Goal: Information Seeking & Learning: Learn about a topic

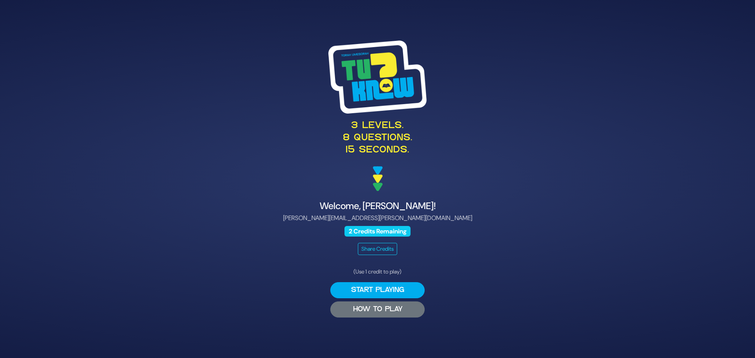
click at [354, 311] on button "HOW TO PLAY" at bounding box center [377, 310] width 94 height 16
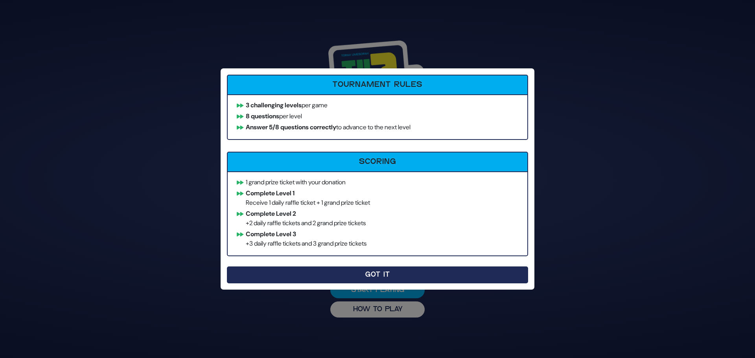
click at [376, 275] on button "Got It" at bounding box center [377, 275] width 301 height 17
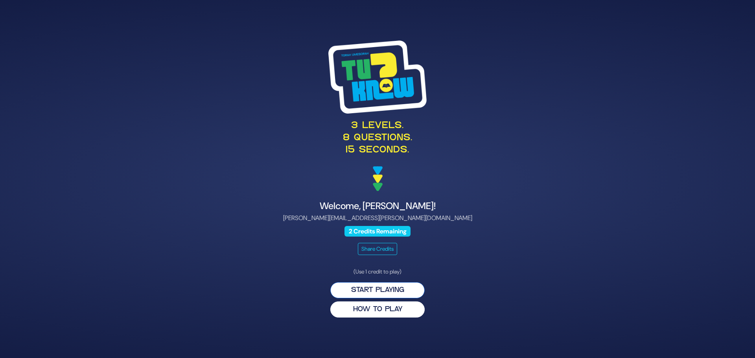
click at [360, 291] on button "Start Playing" at bounding box center [377, 290] width 94 height 16
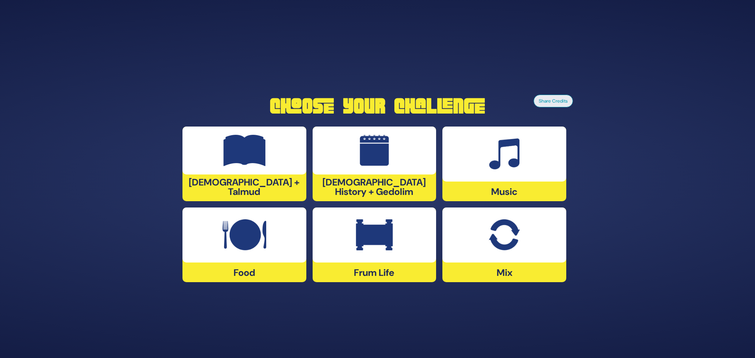
click at [403, 148] on div at bounding box center [375, 151] width 124 height 48
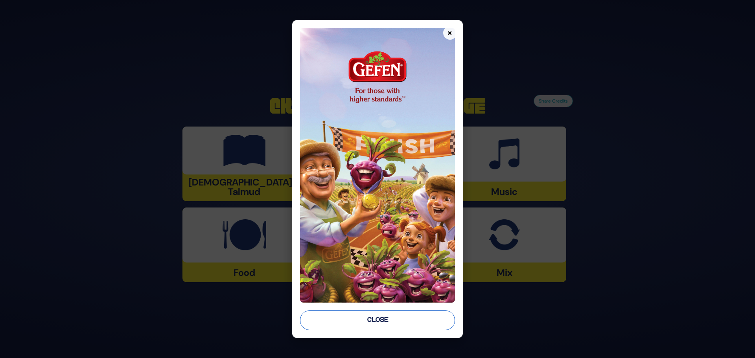
click at [373, 320] on button "Close" at bounding box center [377, 321] width 155 height 20
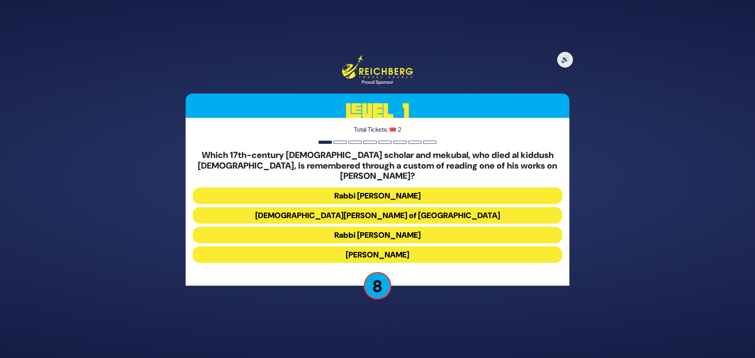
click at [354, 210] on button "[DEMOGRAPHIC_DATA][PERSON_NAME] of [GEOGRAPHIC_DATA]" at bounding box center [378, 215] width 370 height 17
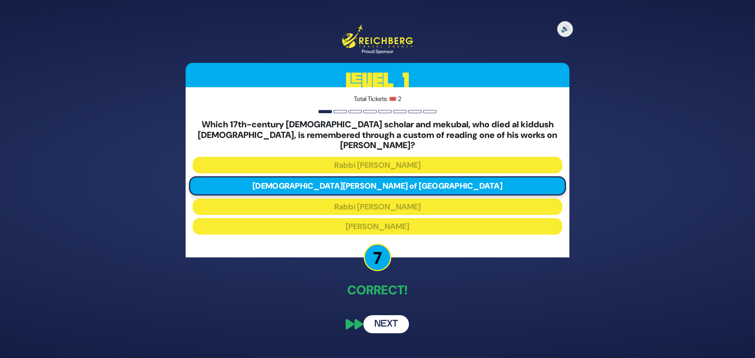
click at [388, 318] on button "Next" at bounding box center [386, 324] width 46 height 18
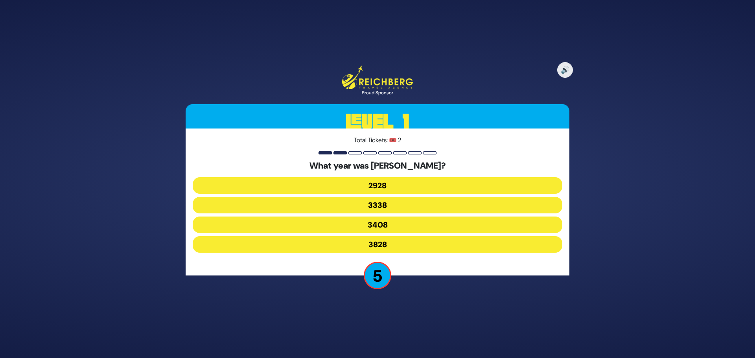
click at [355, 228] on button "3408" at bounding box center [378, 225] width 370 height 17
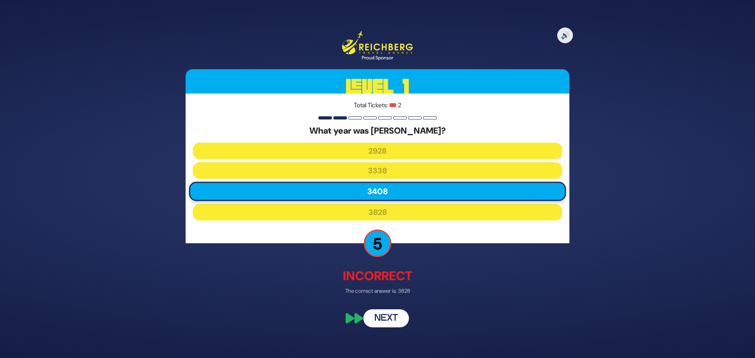
click at [384, 318] on button "Next" at bounding box center [386, 318] width 46 height 18
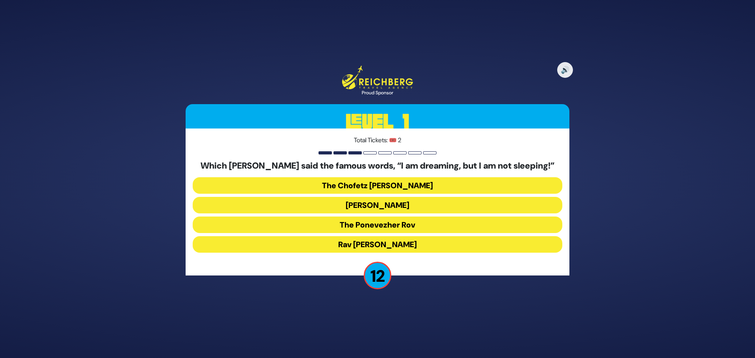
click at [365, 226] on button "The Ponevezher Rov" at bounding box center [378, 225] width 370 height 17
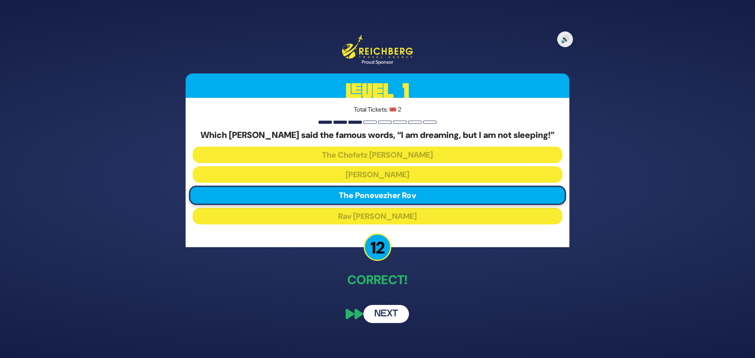
click at [380, 319] on button "Next" at bounding box center [386, 314] width 46 height 18
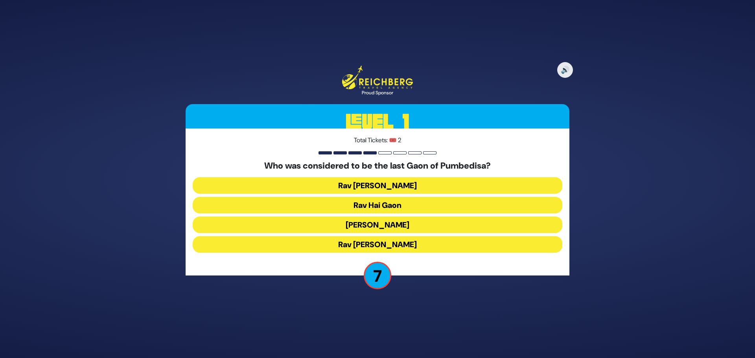
click at [362, 223] on button "[PERSON_NAME]" at bounding box center [378, 225] width 370 height 17
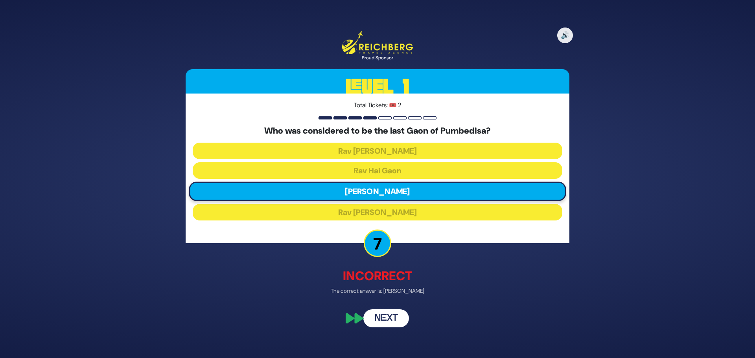
click at [382, 317] on button "Next" at bounding box center [386, 318] width 46 height 18
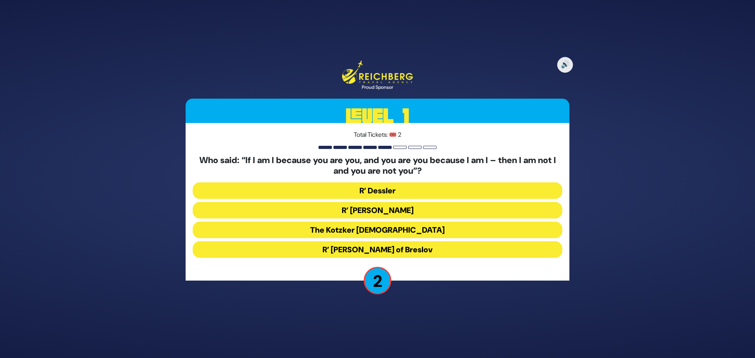
click at [359, 207] on button "R’ [PERSON_NAME]" at bounding box center [378, 210] width 370 height 17
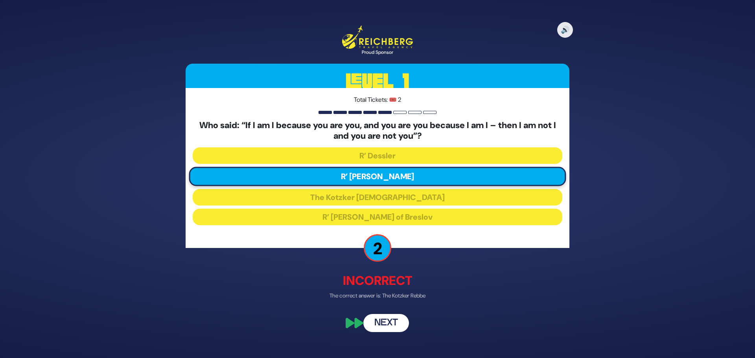
click at [395, 321] on button "Next" at bounding box center [386, 324] width 46 height 18
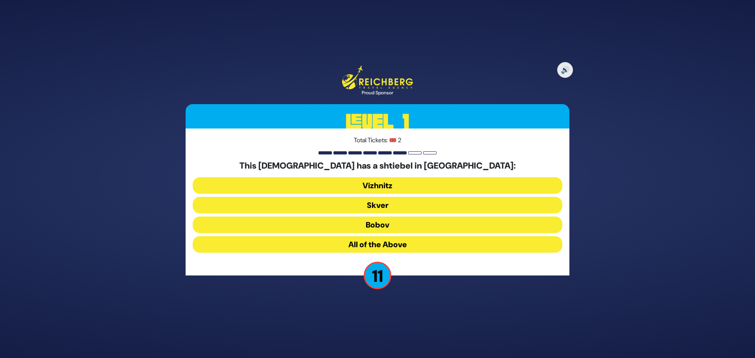
click at [364, 244] on button "All of the Above" at bounding box center [378, 244] width 370 height 17
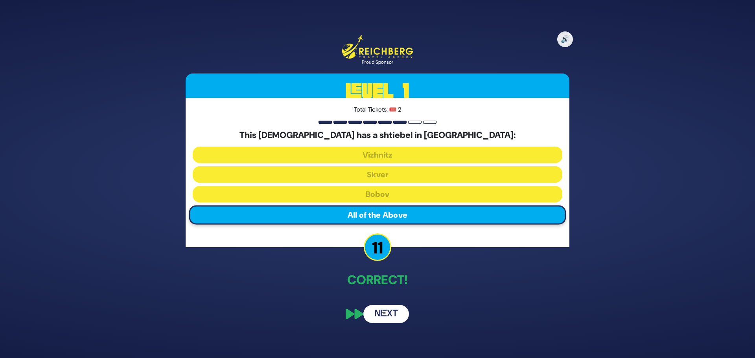
click at [378, 316] on button "Next" at bounding box center [386, 314] width 46 height 18
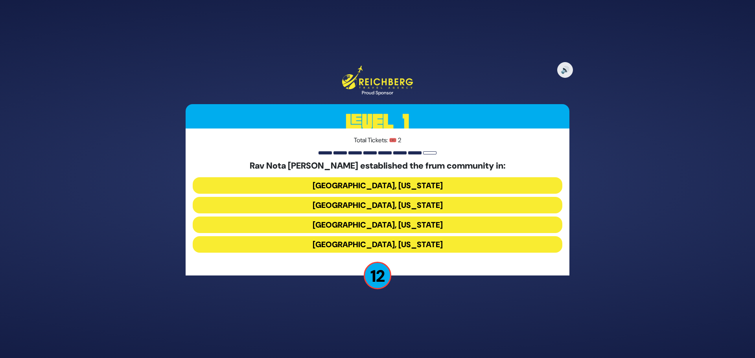
click at [370, 207] on button "[GEOGRAPHIC_DATA], [US_STATE]" at bounding box center [378, 205] width 370 height 17
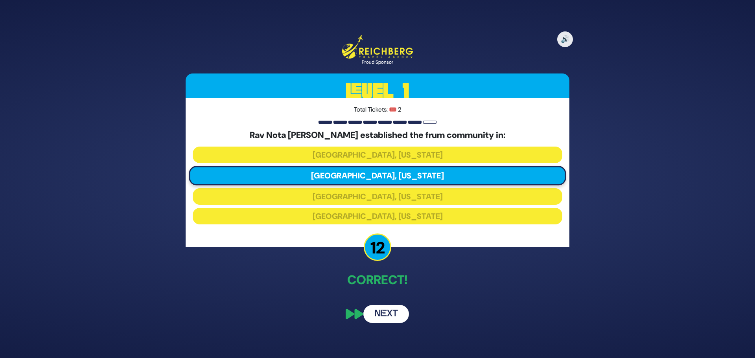
click at [387, 310] on button "Next" at bounding box center [386, 314] width 46 height 18
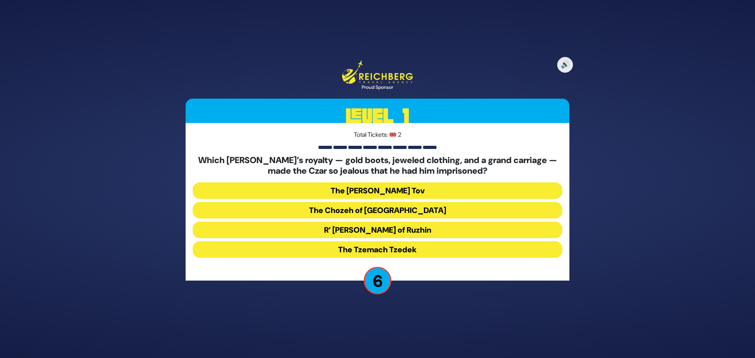
click at [361, 229] on button "R’ [PERSON_NAME] of Ruzhin" at bounding box center [378, 230] width 370 height 17
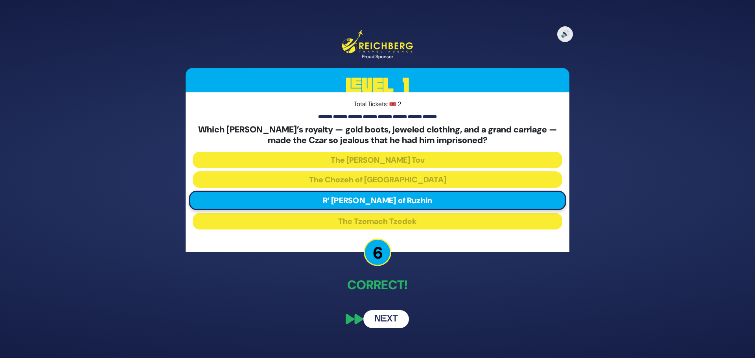
click at [380, 321] on button "Next" at bounding box center [386, 319] width 46 height 18
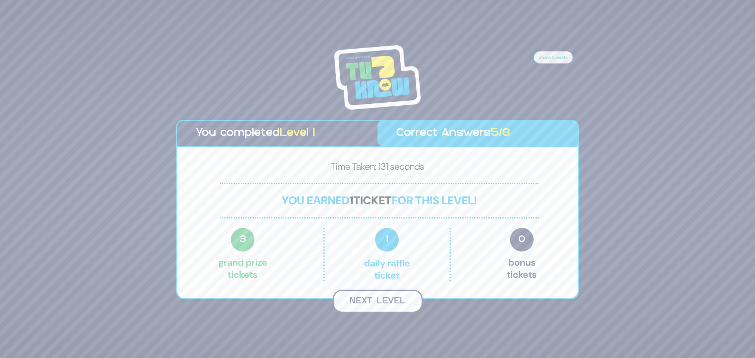
click at [375, 305] on button "Next Level" at bounding box center [378, 301] width 90 height 23
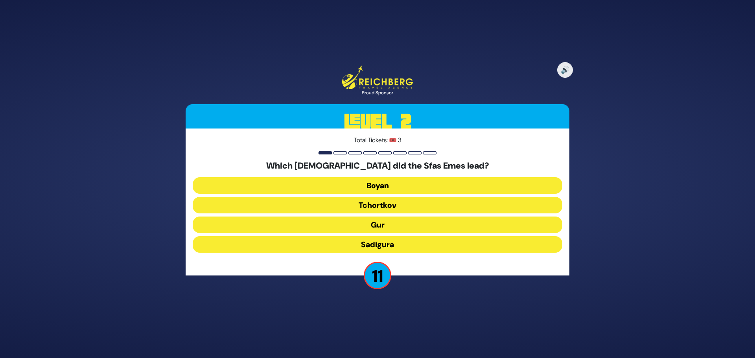
click at [379, 227] on button "Gur" at bounding box center [378, 225] width 370 height 17
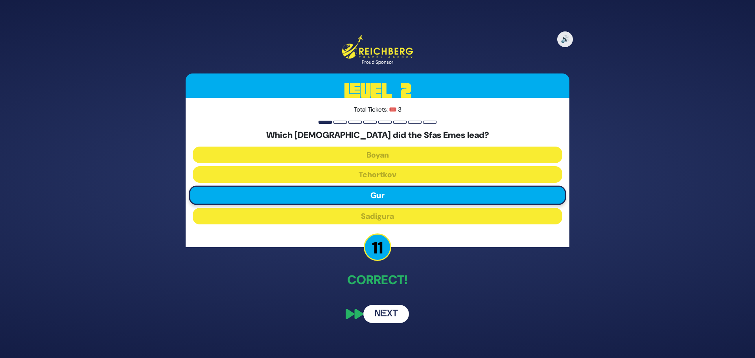
click at [384, 313] on button "Next" at bounding box center [386, 314] width 46 height 18
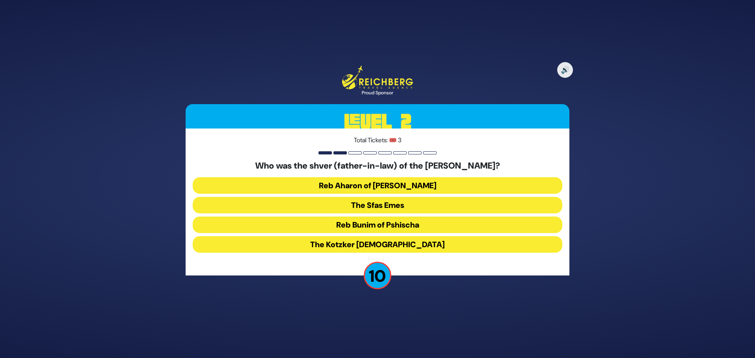
click at [370, 245] on button "The Kotzker [DEMOGRAPHIC_DATA]" at bounding box center [378, 244] width 370 height 17
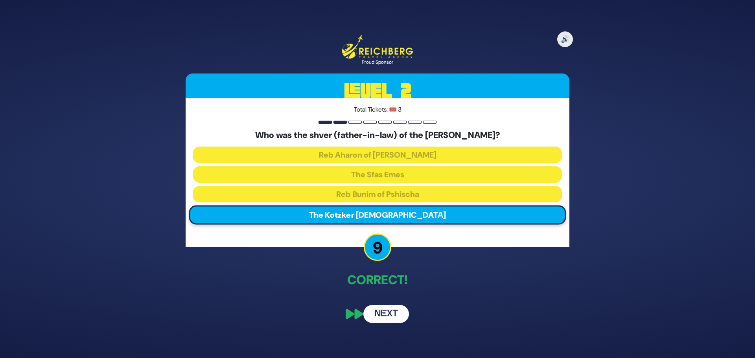
click at [375, 314] on button "Next" at bounding box center [386, 314] width 46 height 18
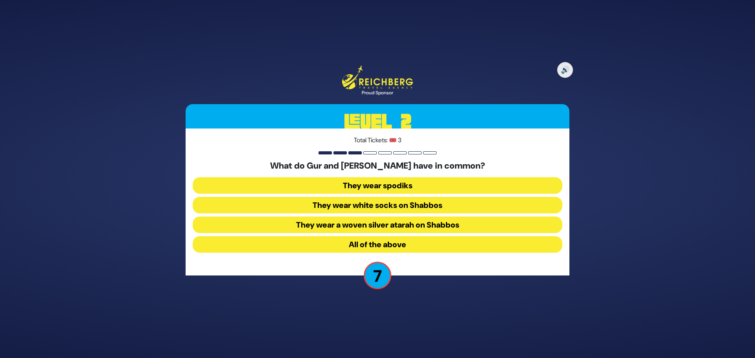
click at [367, 185] on button "They wear spodiks" at bounding box center [378, 185] width 370 height 17
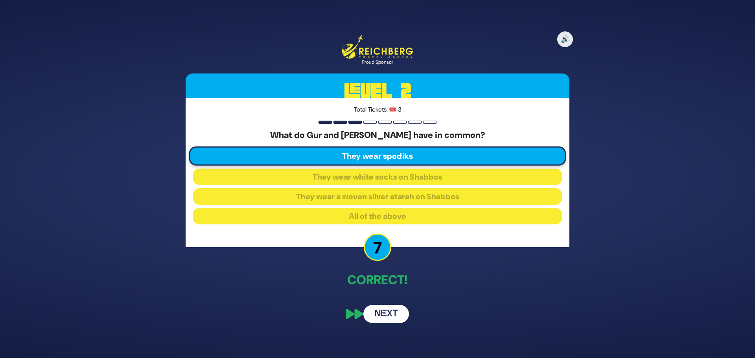
click at [380, 317] on button "Next" at bounding box center [386, 314] width 46 height 18
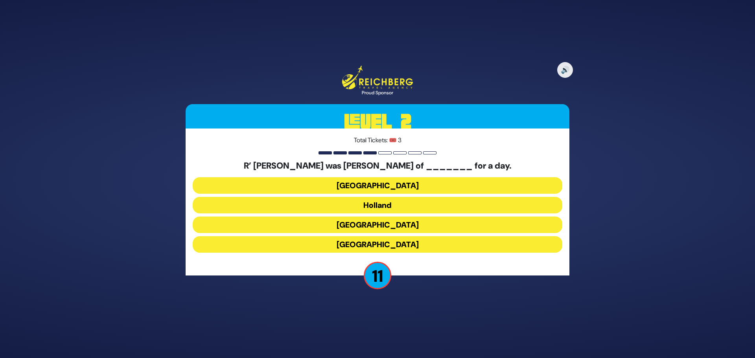
click at [378, 186] on button "[GEOGRAPHIC_DATA]" at bounding box center [378, 185] width 370 height 17
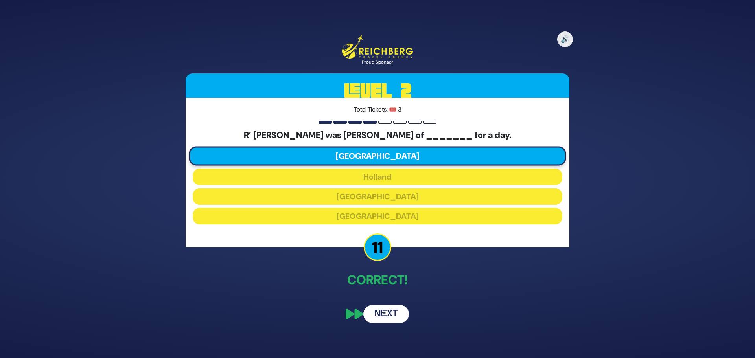
click at [377, 316] on button "Next" at bounding box center [386, 314] width 46 height 18
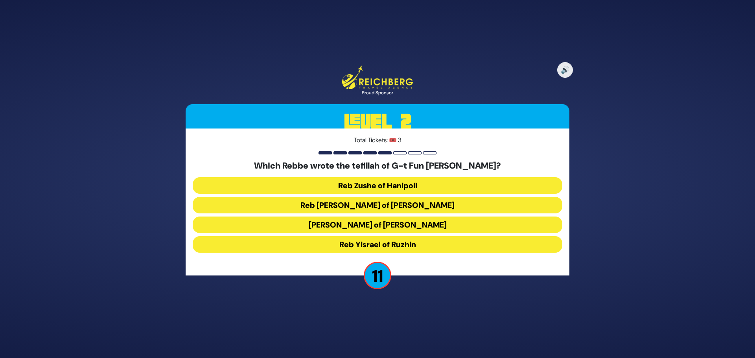
click at [366, 208] on button "Reb [PERSON_NAME] of [PERSON_NAME]" at bounding box center [378, 205] width 370 height 17
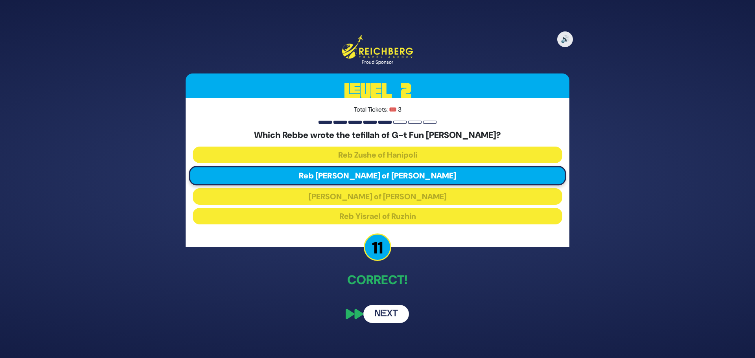
click at [382, 315] on button "Next" at bounding box center [386, 314] width 46 height 18
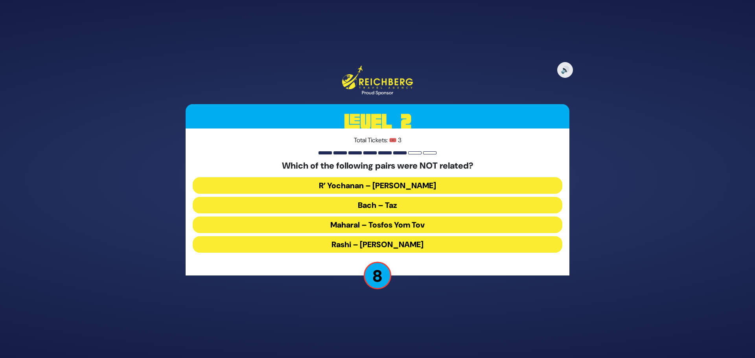
click at [346, 226] on button "Maharal – Tosfos Yom Tov" at bounding box center [378, 225] width 370 height 17
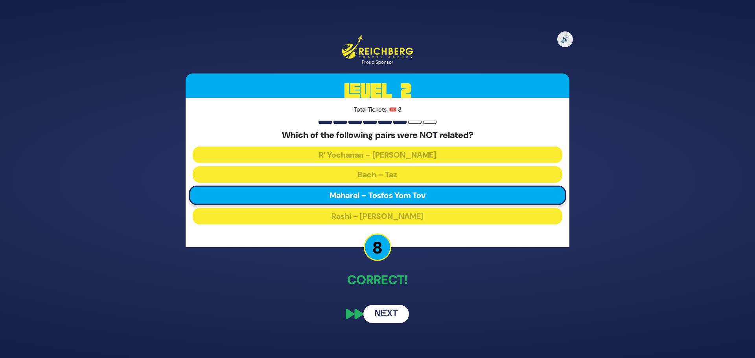
click at [380, 317] on button "Next" at bounding box center [386, 314] width 46 height 18
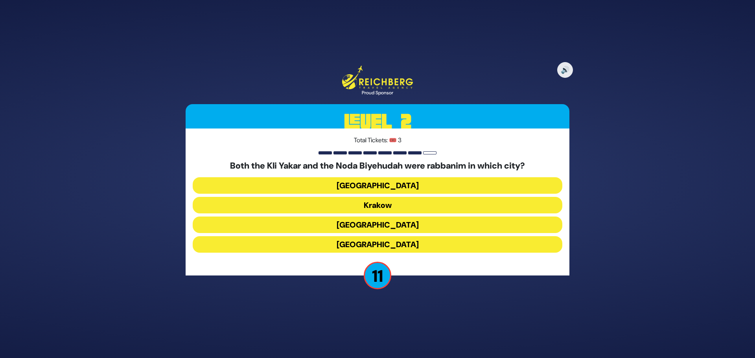
click at [376, 243] on button "[GEOGRAPHIC_DATA]" at bounding box center [378, 244] width 370 height 17
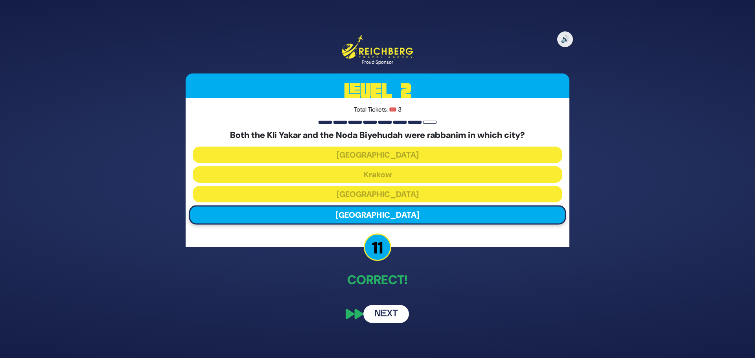
click at [377, 315] on button "Next" at bounding box center [386, 314] width 46 height 18
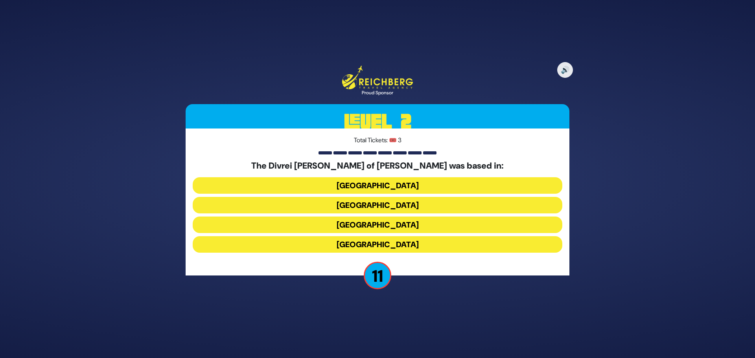
click at [371, 245] on button "[GEOGRAPHIC_DATA]" at bounding box center [378, 244] width 370 height 17
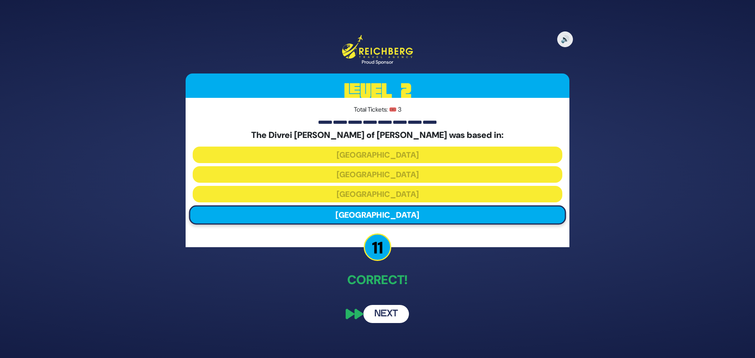
click at [378, 314] on button "Next" at bounding box center [386, 314] width 46 height 18
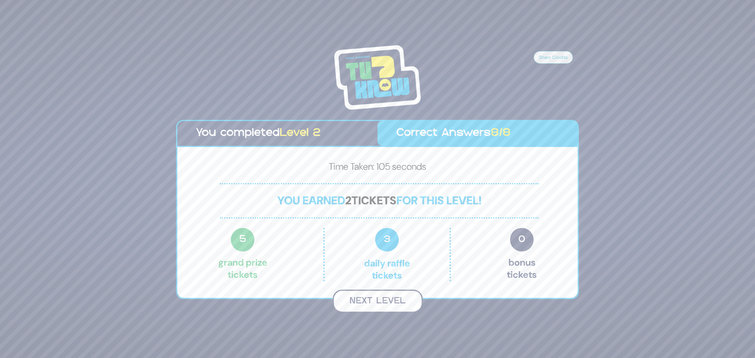
click at [385, 305] on button "Next Level" at bounding box center [378, 301] width 90 height 23
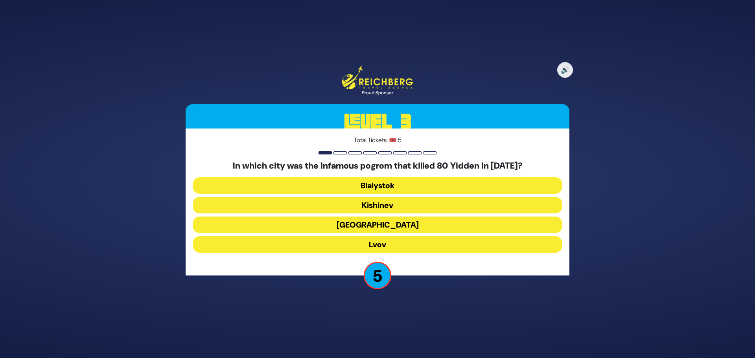
click at [381, 189] on button "Bialystok" at bounding box center [378, 185] width 370 height 17
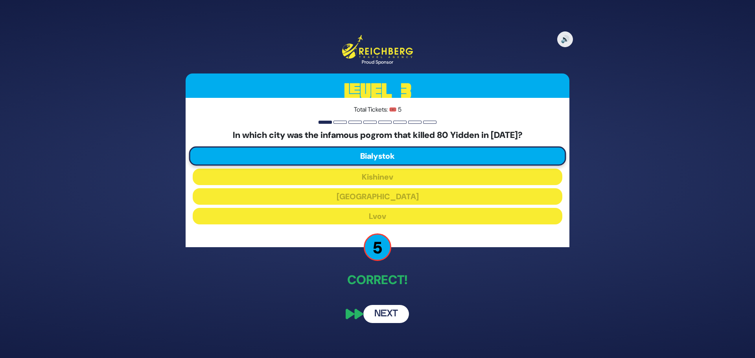
click at [377, 314] on button "Next" at bounding box center [386, 314] width 46 height 18
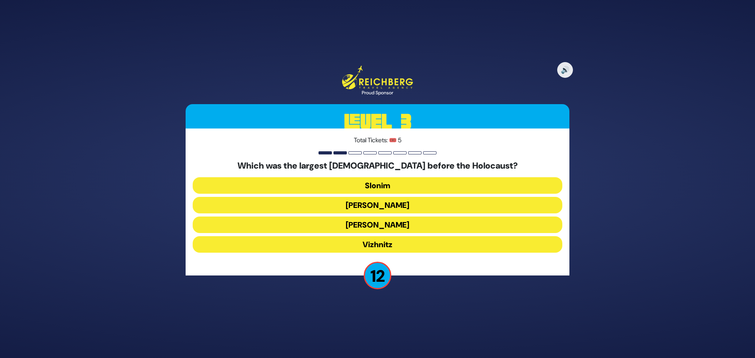
click at [370, 222] on button "[PERSON_NAME]" at bounding box center [378, 225] width 370 height 17
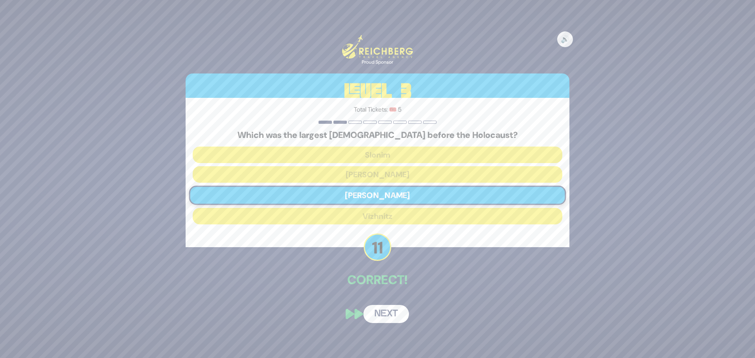
click at [385, 313] on button "Next" at bounding box center [386, 314] width 46 height 18
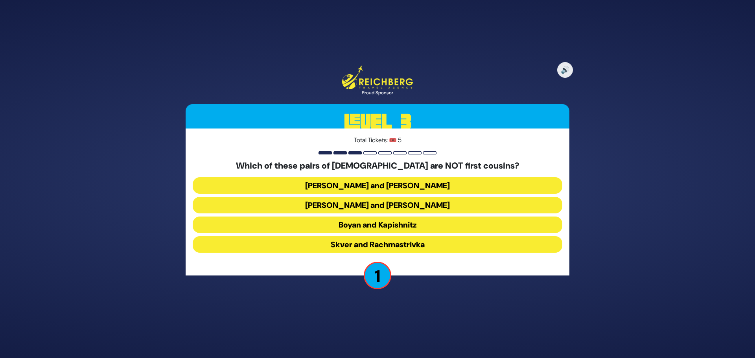
click at [328, 228] on button "Boyan and Kapishnitz" at bounding box center [378, 225] width 370 height 17
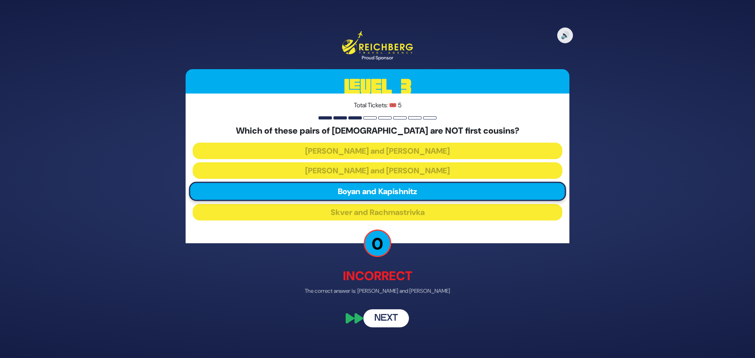
click at [406, 323] on button "Next" at bounding box center [386, 318] width 46 height 18
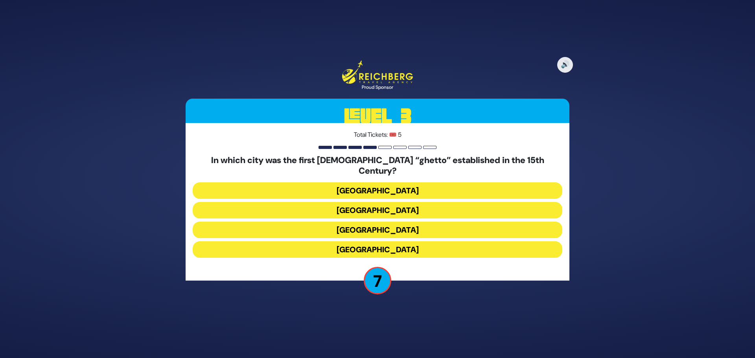
click at [374, 224] on button "[GEOGRAPHIC_DATA]" at bounding box center [378, 230] width 370 height 17
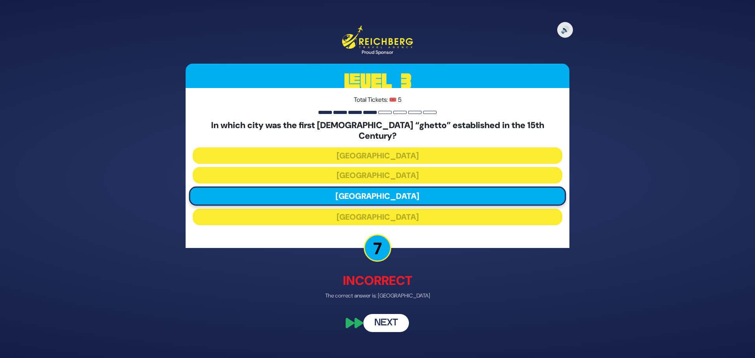
click at [389, 320] on button "Next" at bounding box center [386, 324] width 46 height 18
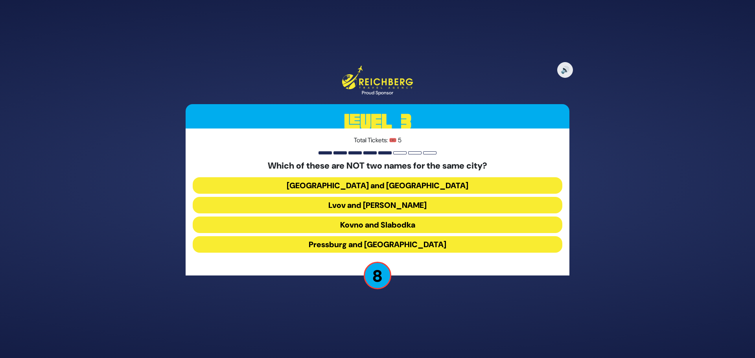
click at [356, 223] on button "Kovno and Slabodka" at bounding box center [378, 225] width 370 height 17
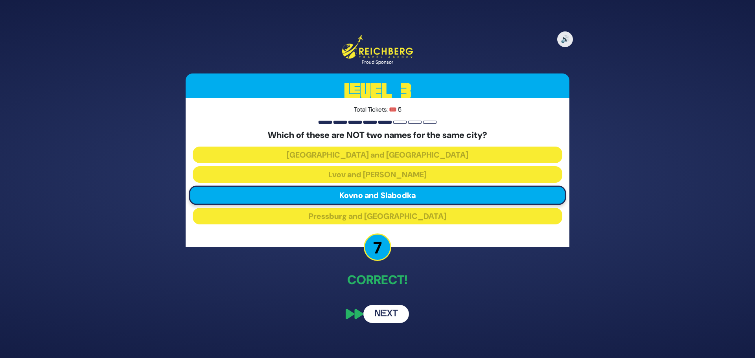
click at [378, 315] on button "Next" at bounding box center [386, 314] width 46 height 18
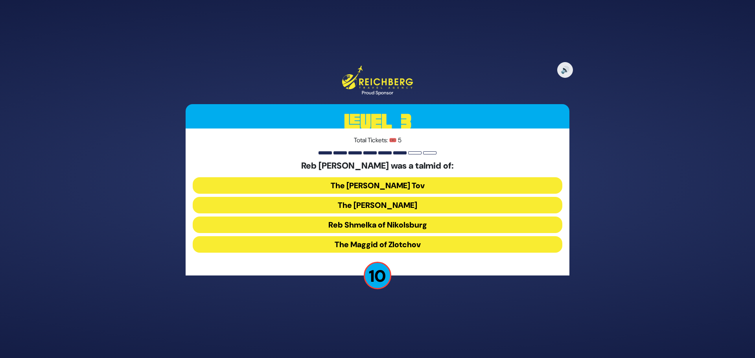
click at [337, 225] on button "Reb Shmelka of Nikolsburg" at bounding box center [378, 225] width 370 height 17
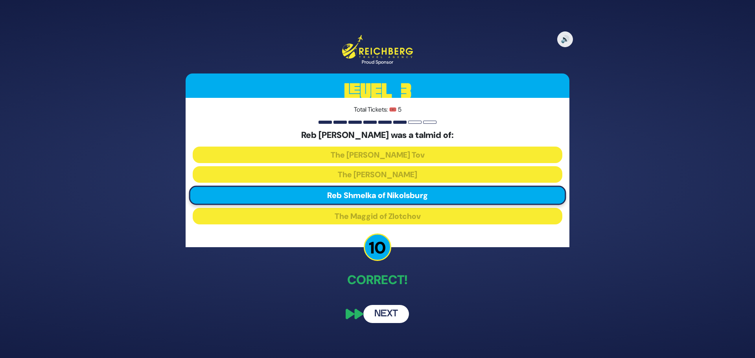
click at [388, 310] on button "Next" at bounding box center [386, 314] width 46 height 18
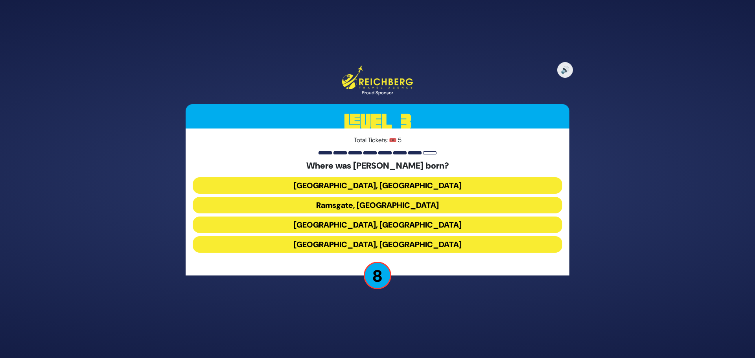
click at [367, 205] on button "Ramsgate, [GEOGRAPHIC_DATA]" at bounding box center [378, 205] width 370 height 17
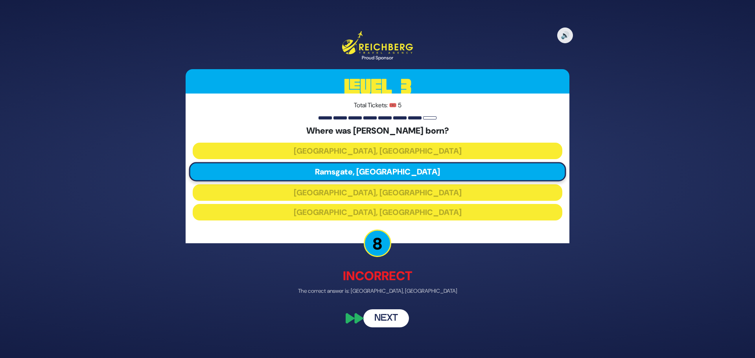
click at [380, 319] on button "Next" at bounding box center [386, 318] width 46 height 18
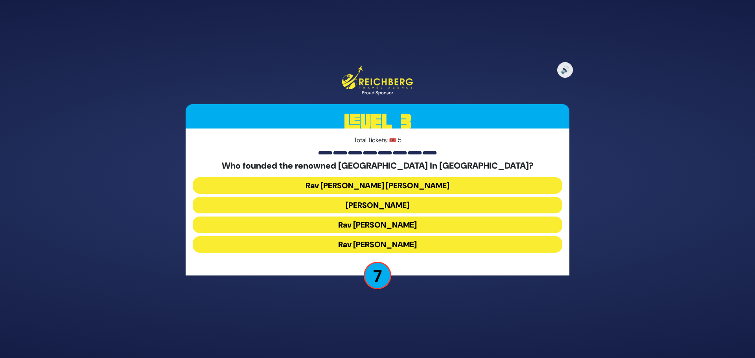
click at [350, 245] on button "Rav [PERSON_NAME]" at bounding box center [378, 244] width 370 height 17
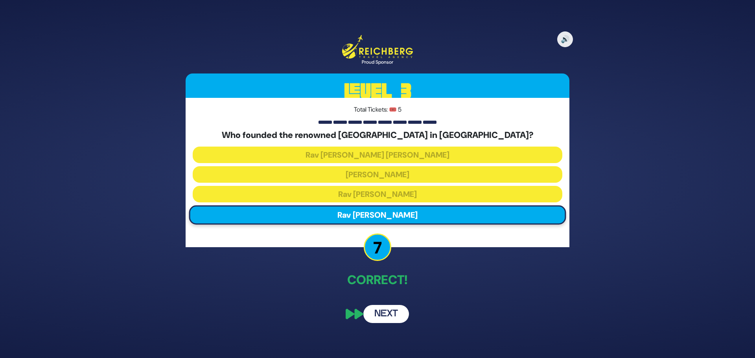
click at [382, 315] on button "Next" at bounding box center [386, 314] width 46 height 18
